Goal: Task Accomplishment & Management: Complete application form

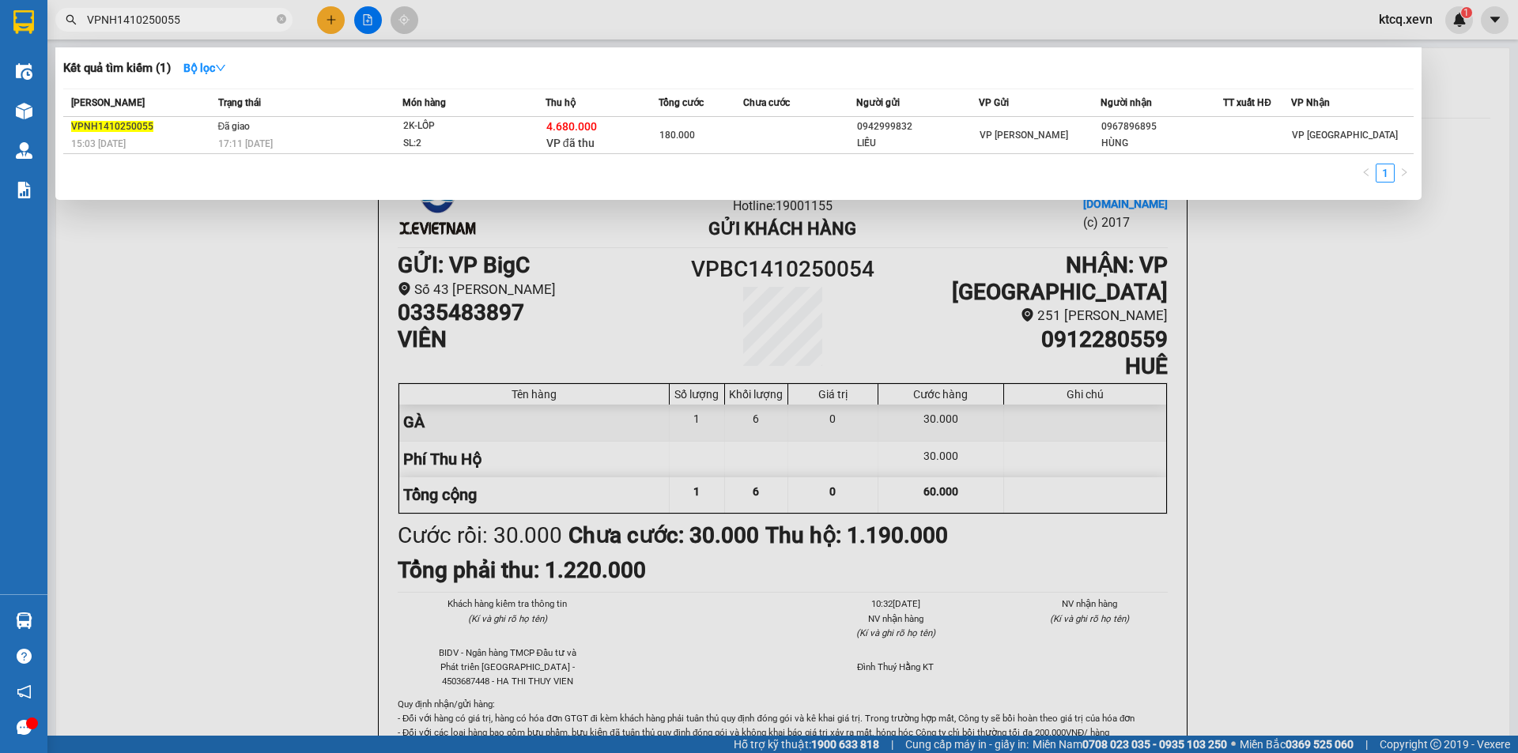
click at [62, 17] on span "VPNH1410250055" at bounding box center [173, 20] width 237 height 24
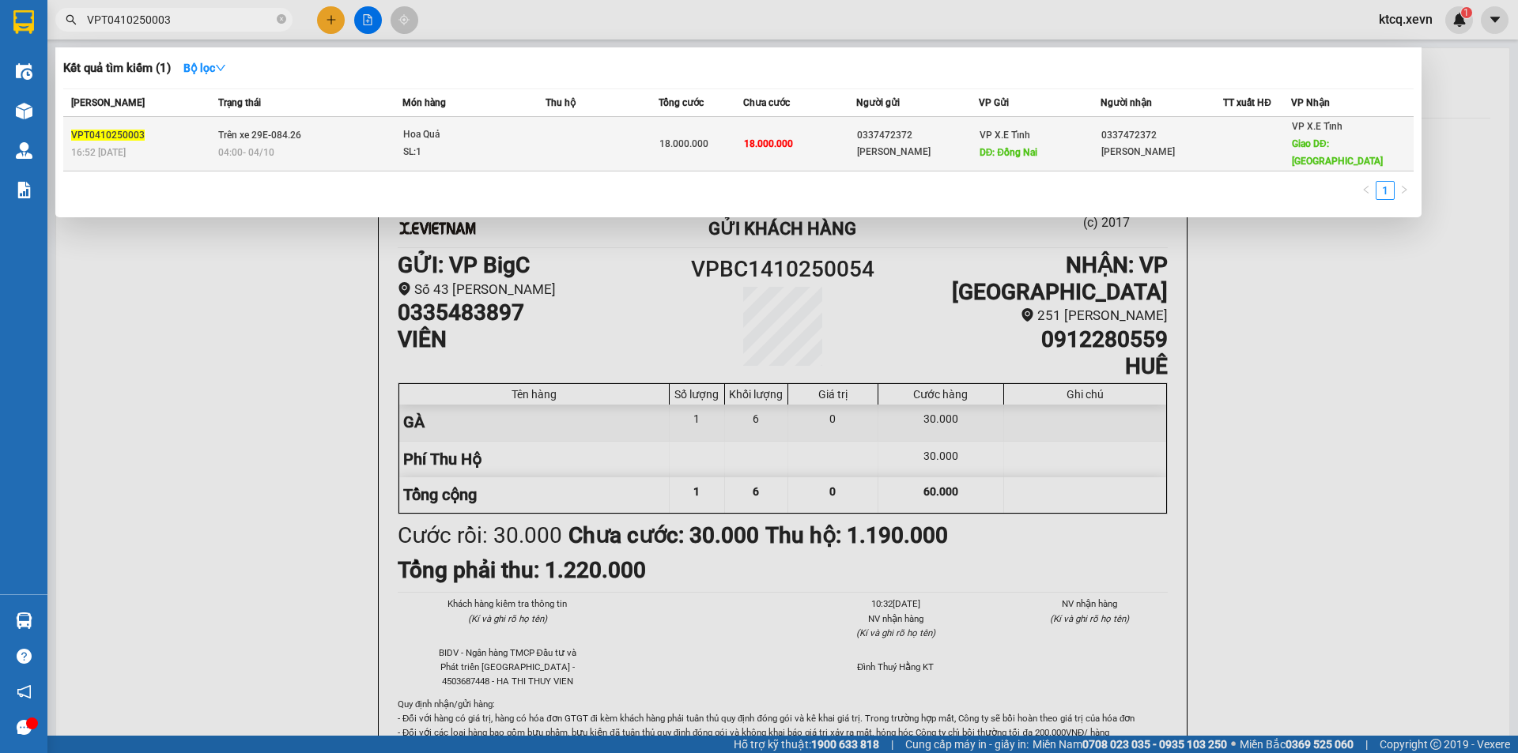
type input "VPT0410250003"
click at [664, 135] on div "18.000.000" at bounding box center [700, 143] width 83 height 17
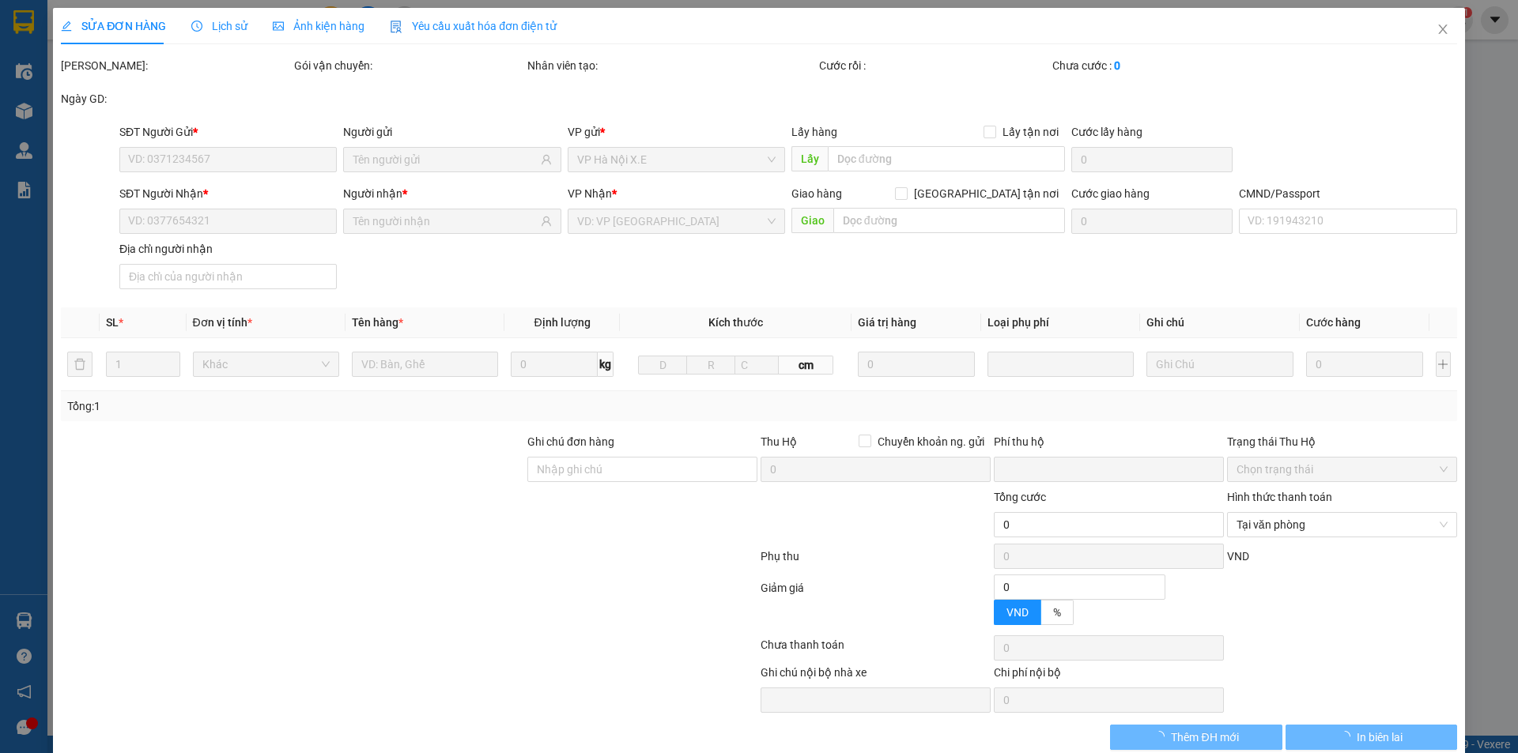
type input "0337472372"
type input "[PERSON_NAME]"
type input "Đồng Nai"
type input "0337472372"
type input "[PERSON_NAME]"
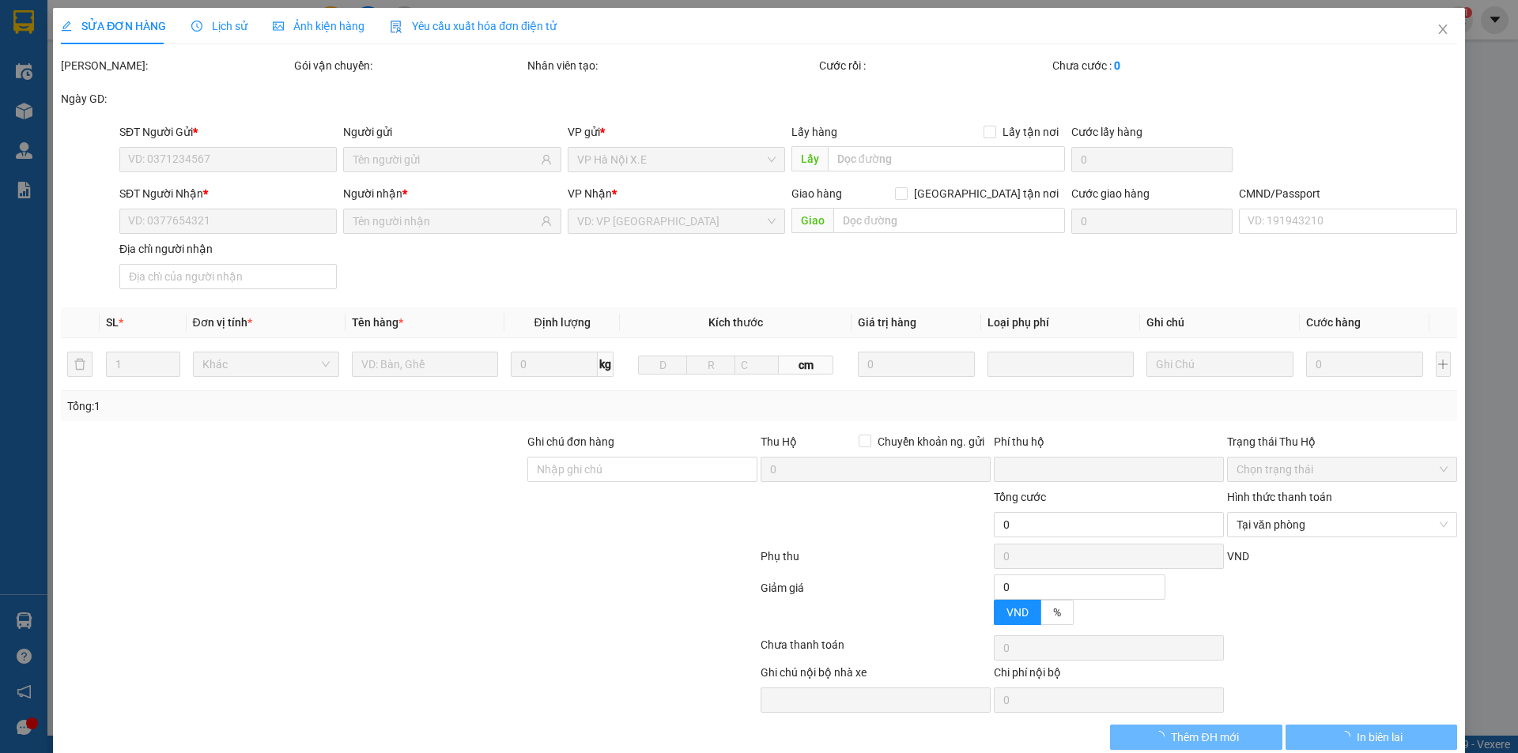
type input "[GEOGRAPHIC_DATA]"
type input "0"
type input "18.000.000"
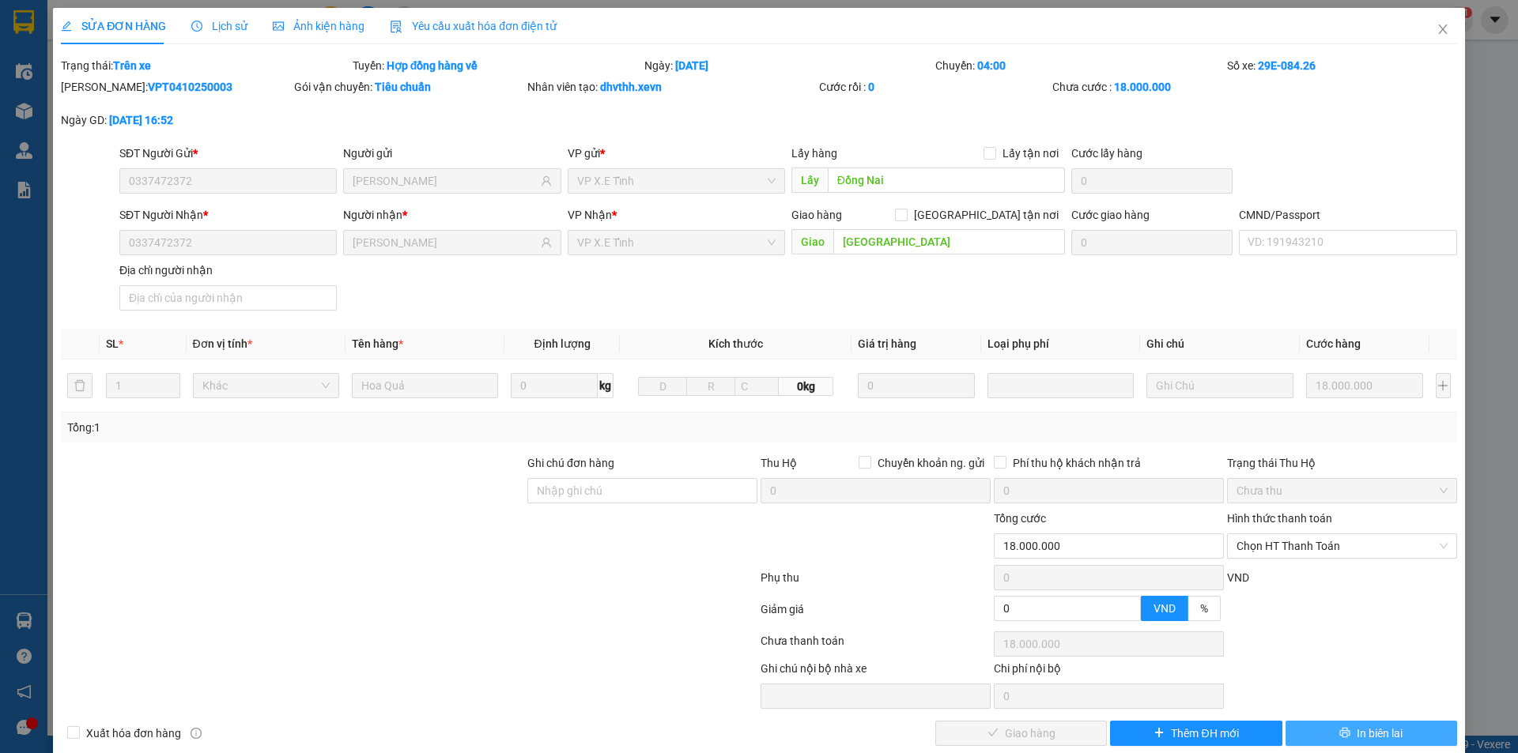
click at [1325, 735] on button "In biên lai" at bounding box center [1372, 733] width 172 height 25
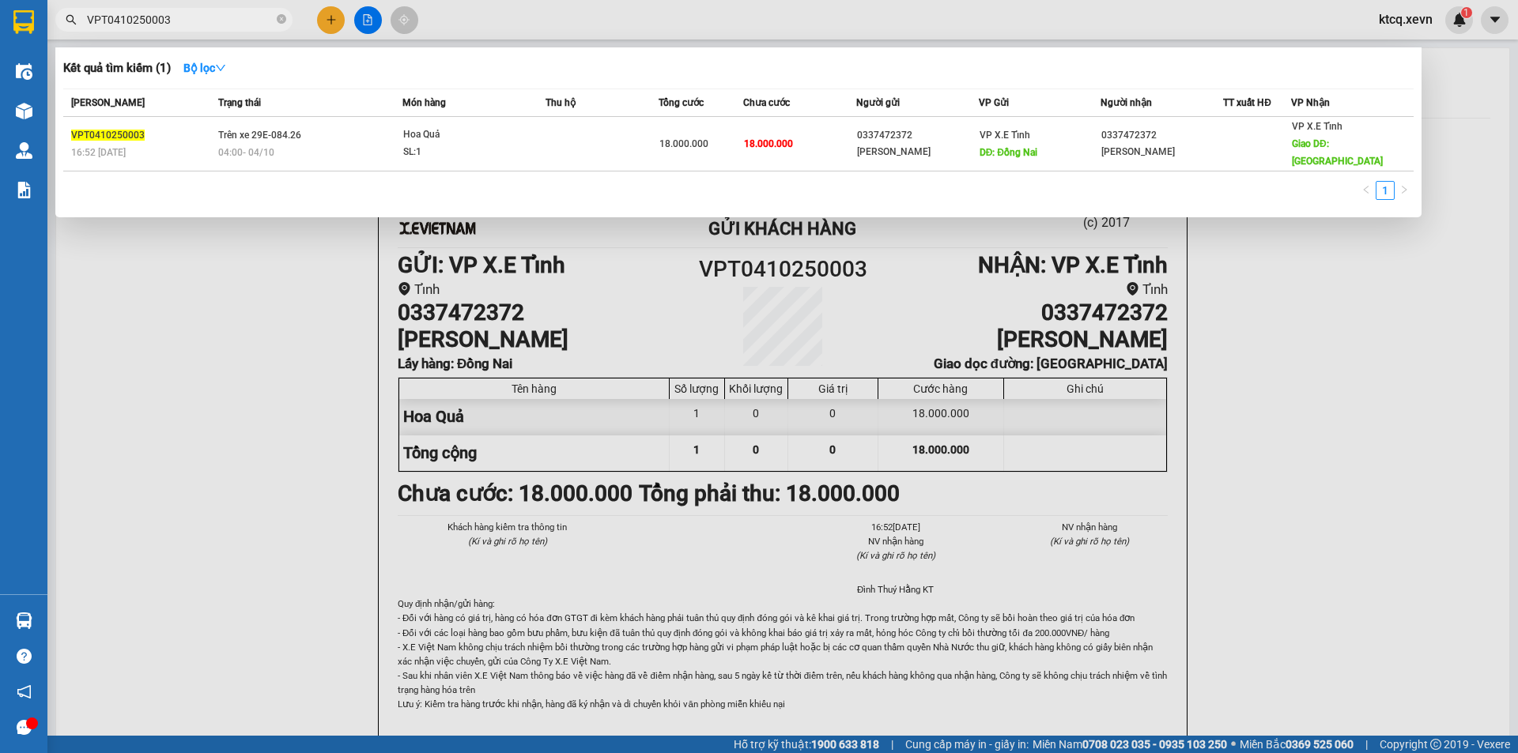
drag, startPoint x: 241, startPoint y: 19, endPoint x: 51, endPoint y: 3, distance: 191.2
click at [51, 6] on div "Kết quả tìm kiếm ( 1 ) Bộ lọc Mã ĐH Trạng thái Món hàng Thu hộ Tổng cước Chưa c…" at bounding box center [154, 20] width 308 height 28
paste input "1510250001"
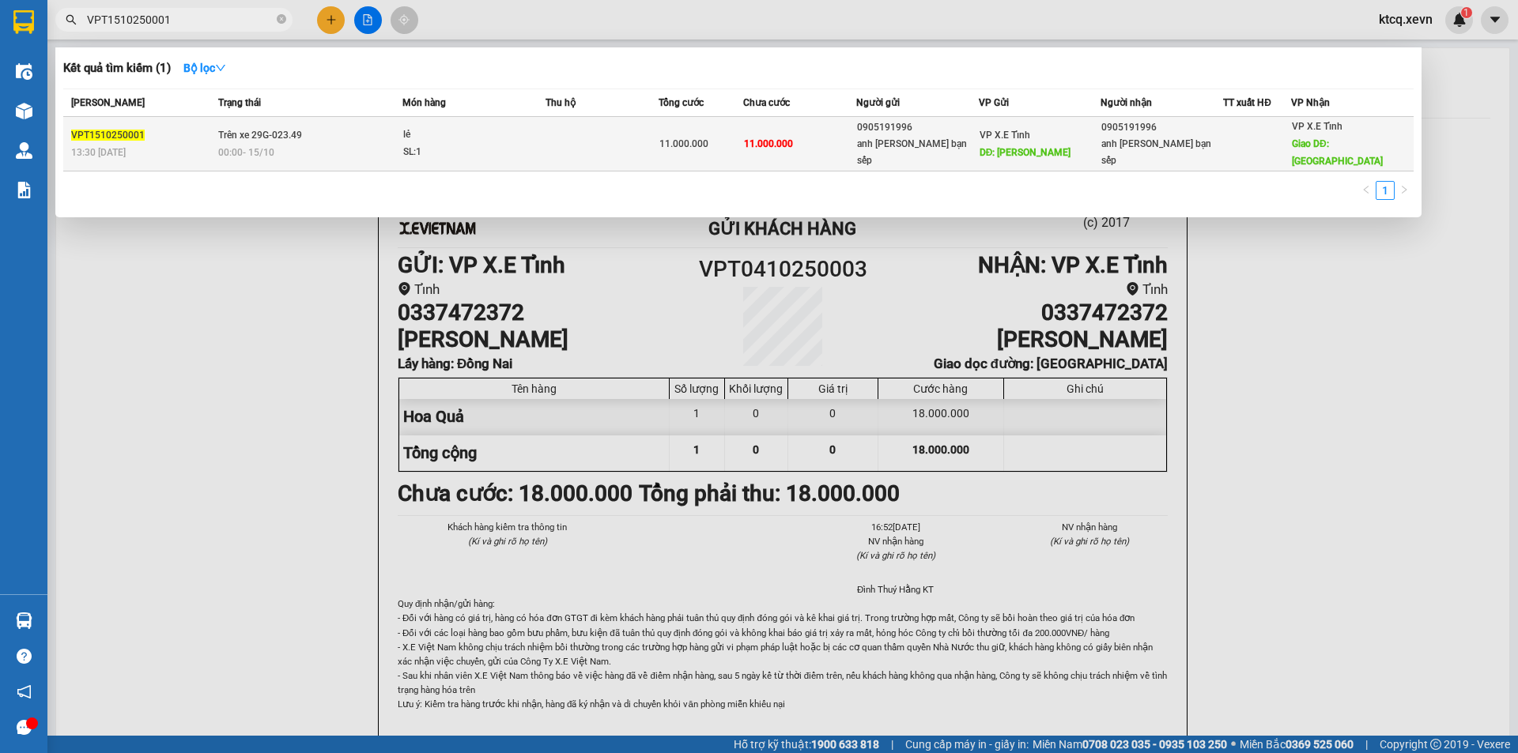
type input "VPT1510250001"
click at [356, 145] on div "00:00 [DATE]" at bounding box center [309, 152] width 183 height 17
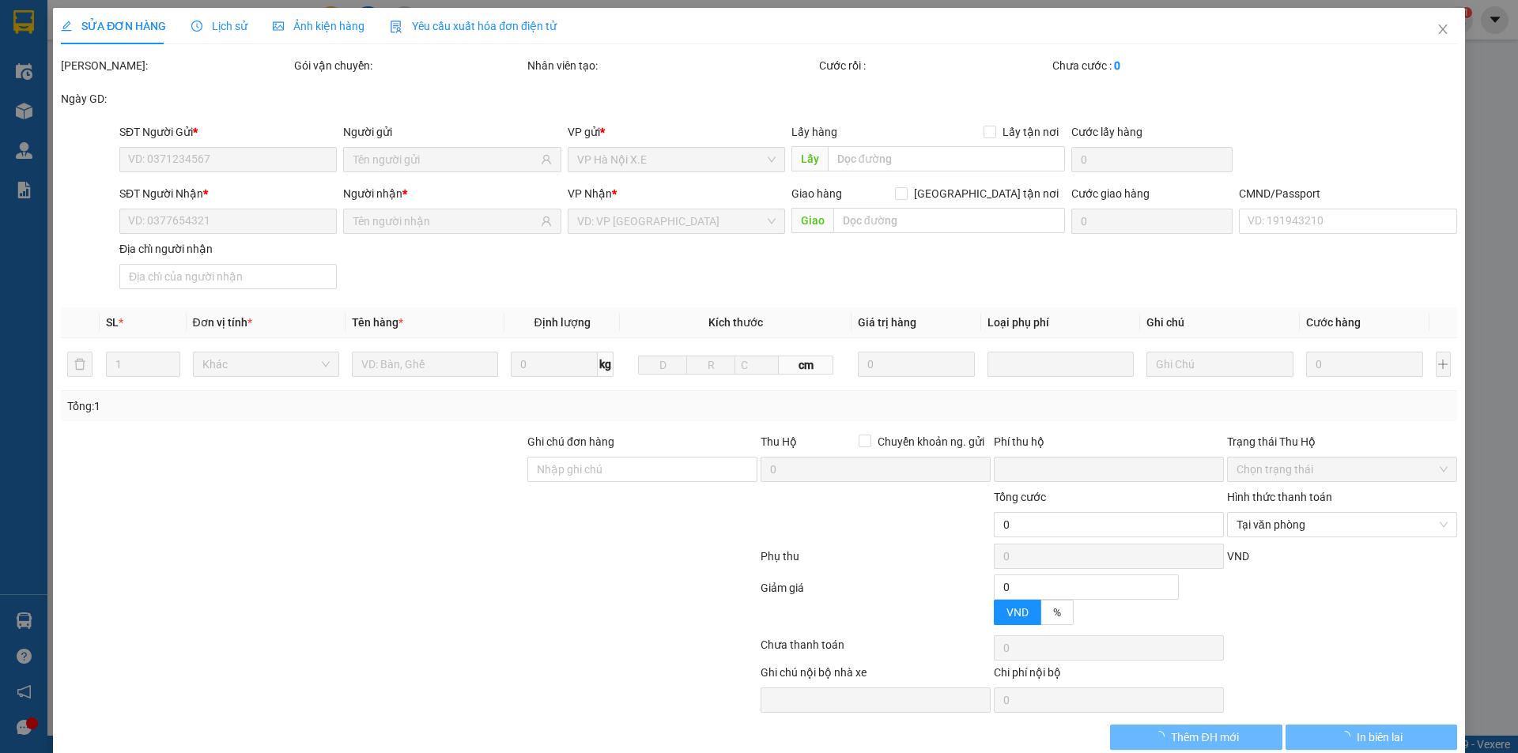
type input "0905191996"
type input "anh [PERSON_NAME] bạn sếp"
type input "[PERSON_NAME]"
type input "0905191996"
type input "anh [PERSON_NAME] bạn sếp"
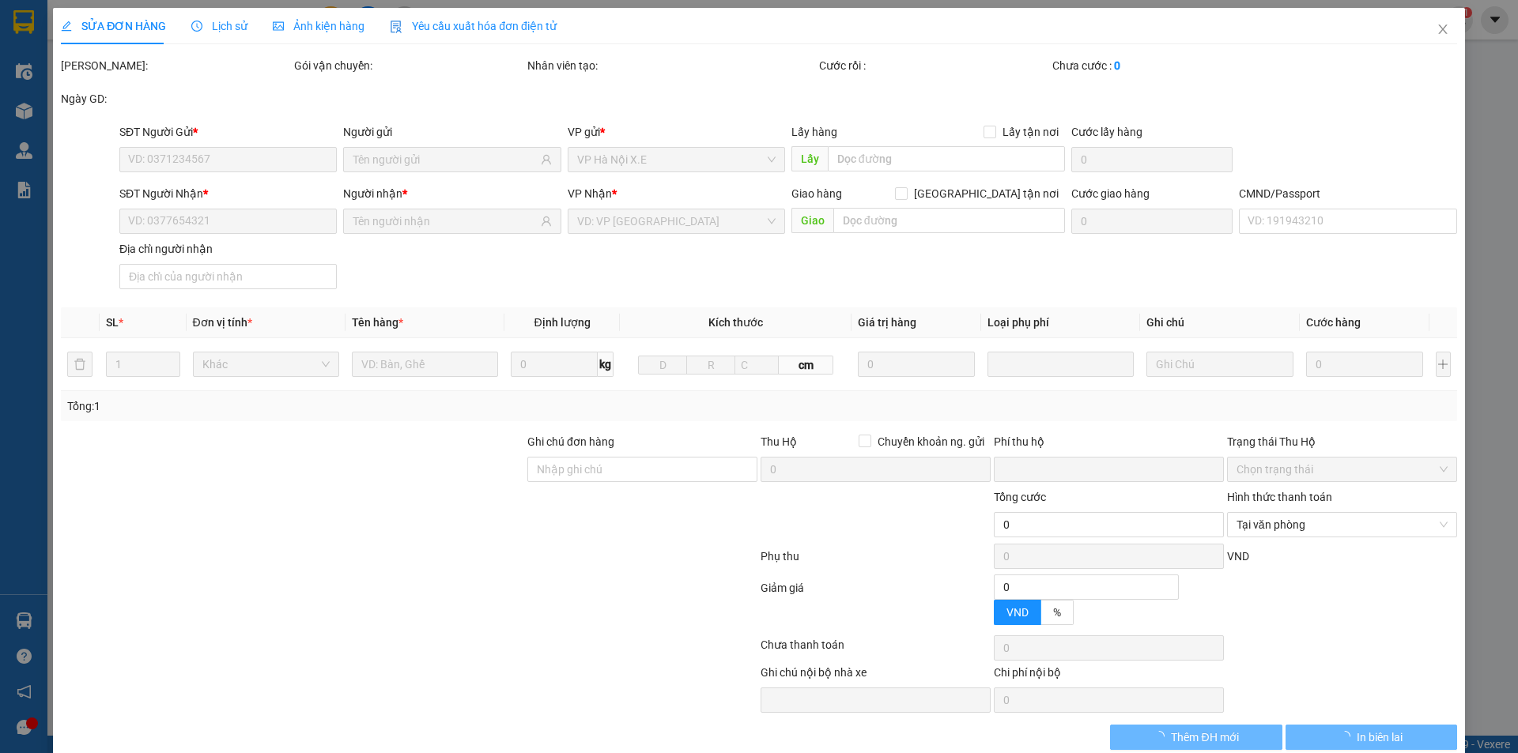
type input "[GEOGRAPHIC_DATA]"
type input "0"
type input "11.000.000"
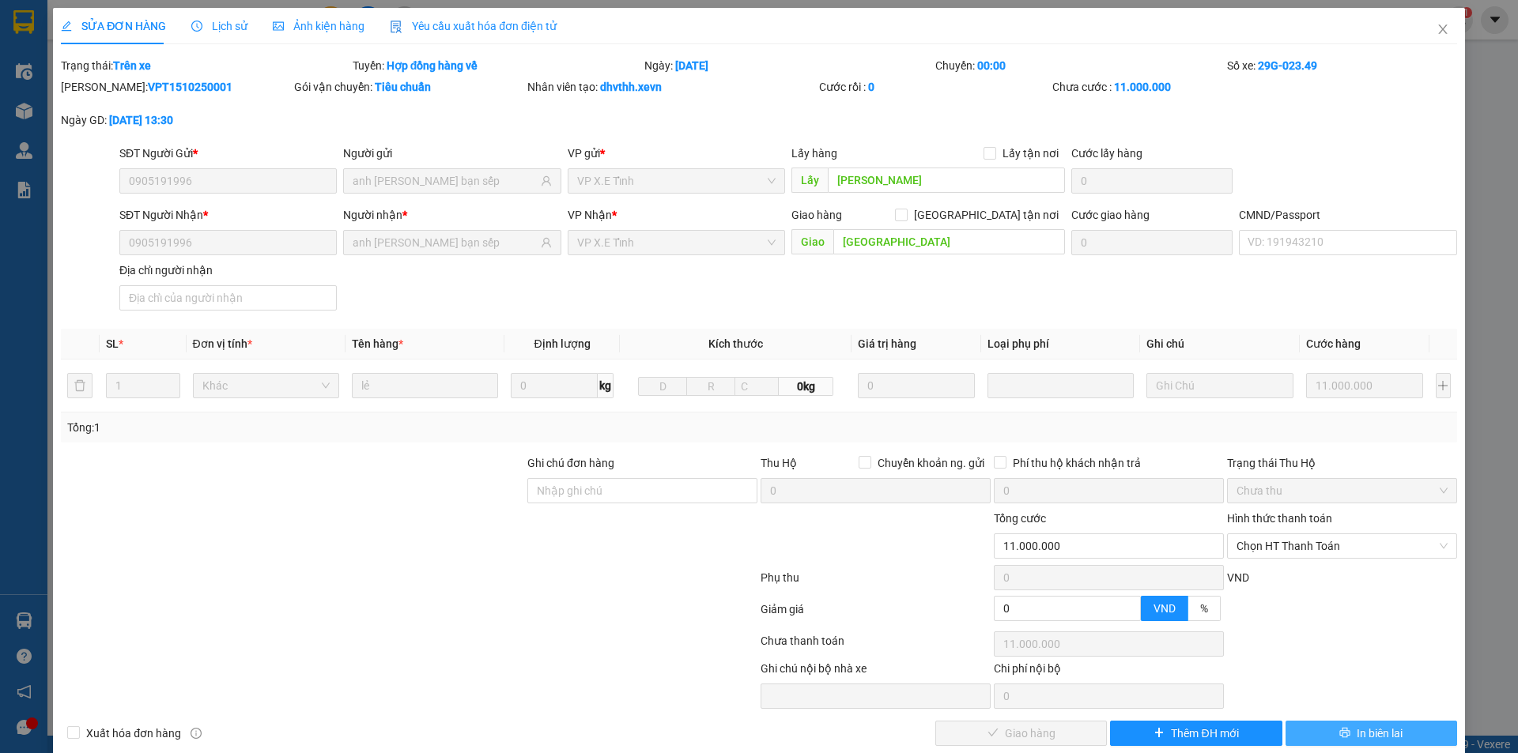
click at [1316, 736] on button "In biên lai" at bounding box center [1372, 733] width 172 height 25
